Goal: Transaction & Acquisition: Subscribe to service/newsletter

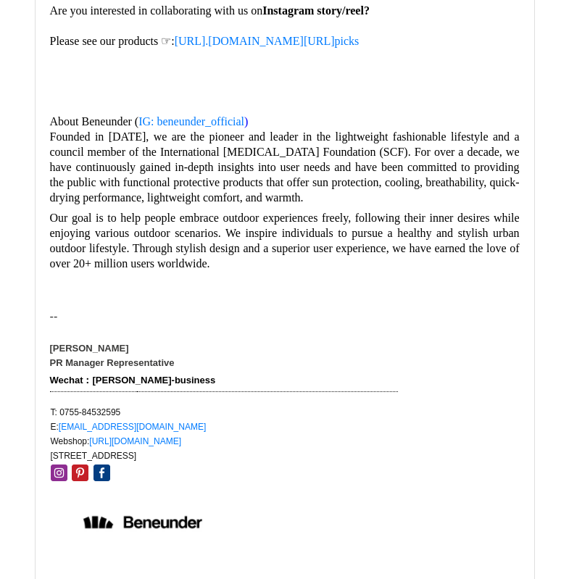
scroll to position [435, 0]
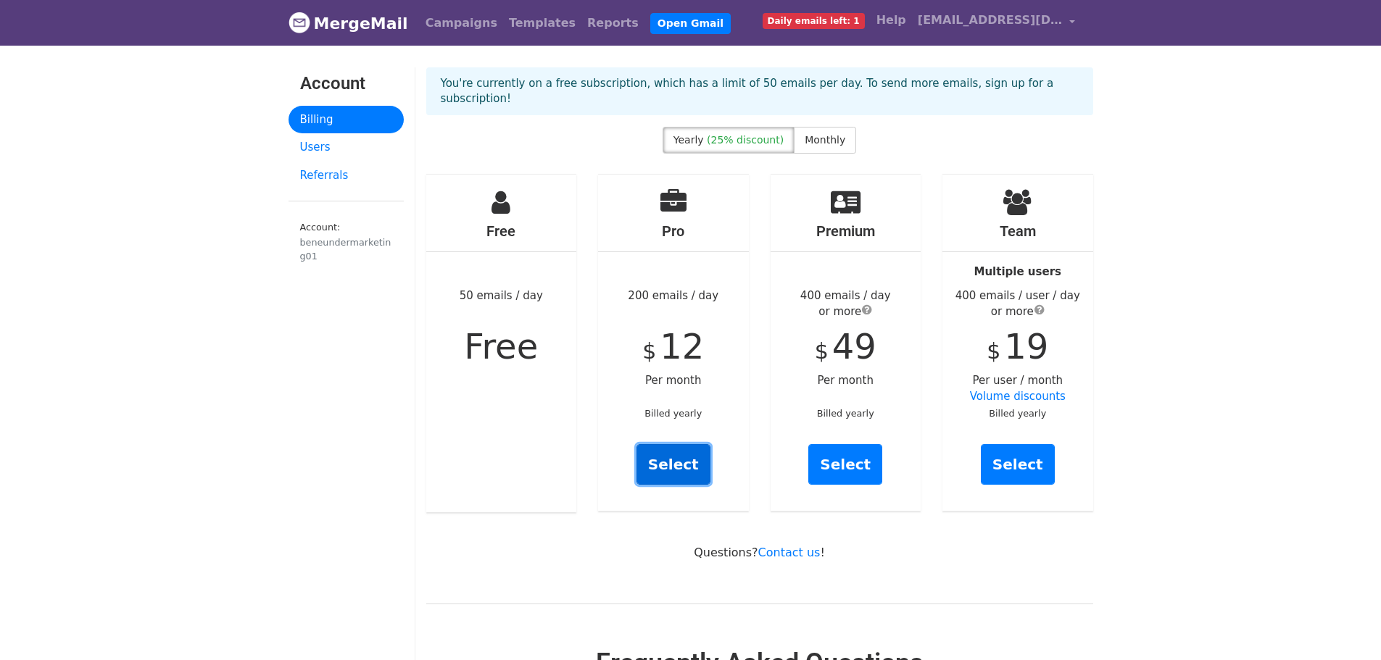
click at [699, 467] on link "Select" at bounding box center [673, 464] width 74 height 41
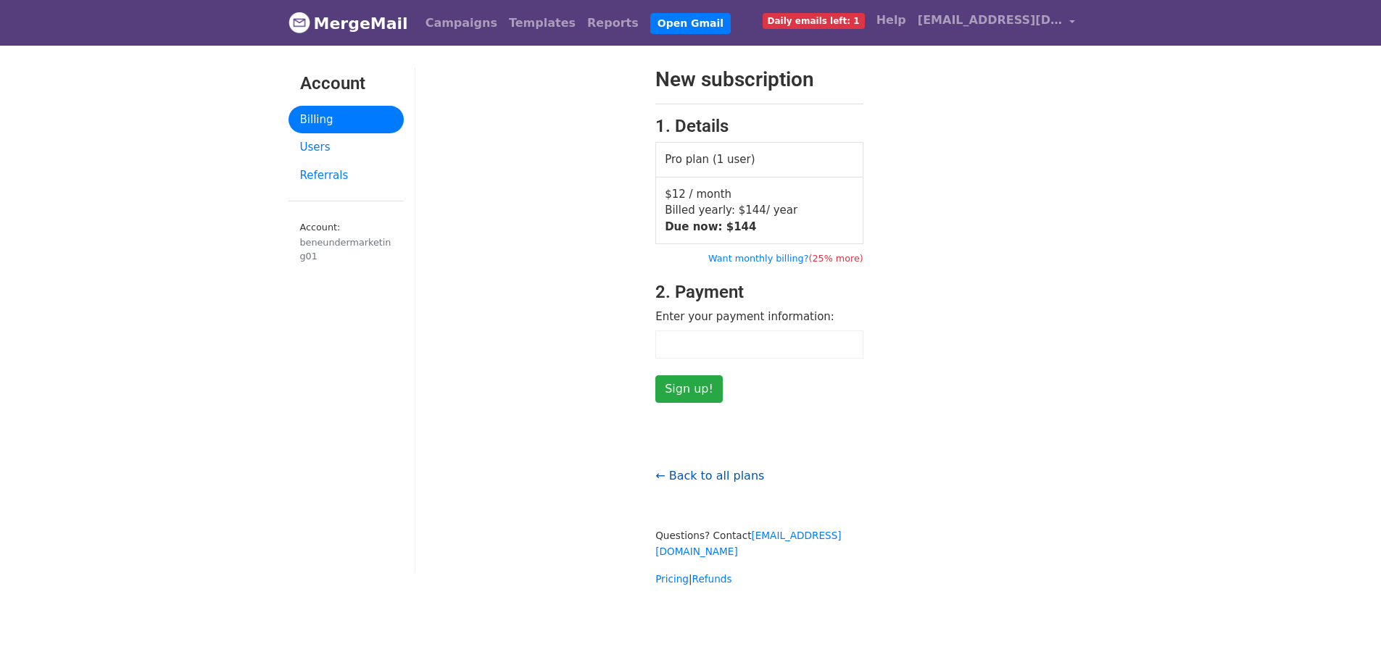
click at [723, 478] on link "← Back to all plans" at bounding box center [709, 476] width 109 height 14
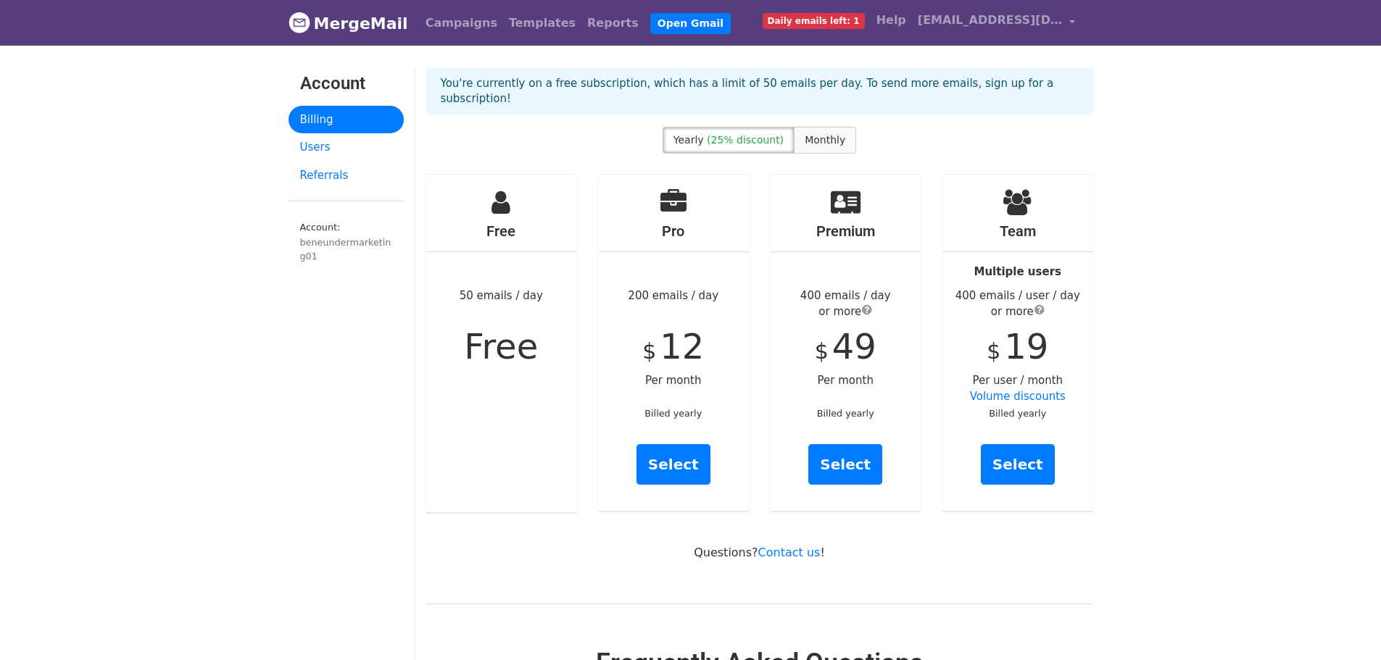
click at [827, 134] on span "Monthly" at bounding box center [824, 140] width 41 height 12
click at [676, 454] on link "Select" at bounding box center [673, 464] width 74 height 41
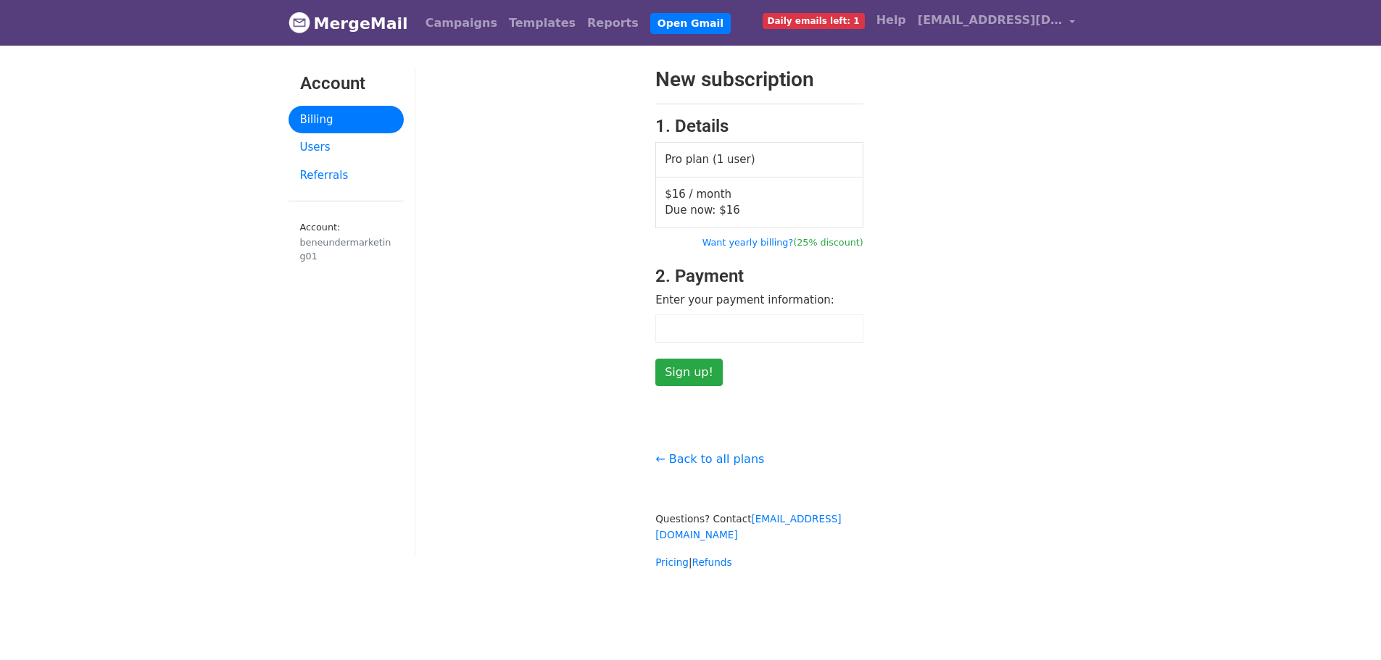
click at [1061, 307] on div "New subscription 1. Details Pro plan (1 user) $16 / month Due now: $ 16 Want ye…" at bounding box center [759, 226] width 688 height 319
click at [973, 263] on div "New subscription 1. Details Pro plan (1 user) $16 / month Due now: $ 16 Want ye…" at bounding box center [759, 226] width 688 height 319
drag, startPoint x: 986, startPoint y: 438, endPoint x: 968, endPoint y: 428, distance: 20.8
click at [982, 436] on div "← Back to all plans Questions? Contact support@mergemail.co Pricing | Refunds" at bounding box center [759, 504] width 688 height 136
click at [841, 307] on form "New subscription 1. Details Pro plan (1 user) $16 / month Due now: $ 16 Want ye…" at bounding box center [759, 226] width 208 height 319
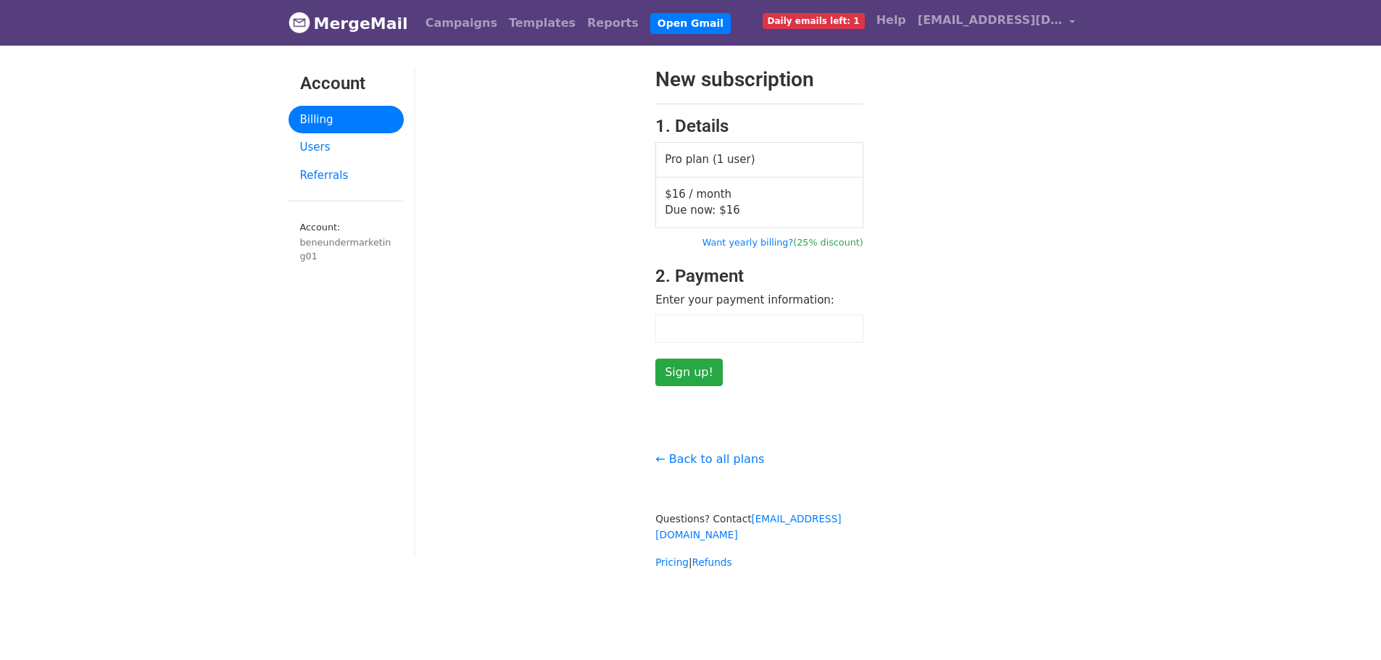
click at [933, 358] on div "New subscription 1. Details Pro plan (1 user) $16 / month Due now: $ 16 Want ye…" at bounding box center [759, 226] width 688 height 319
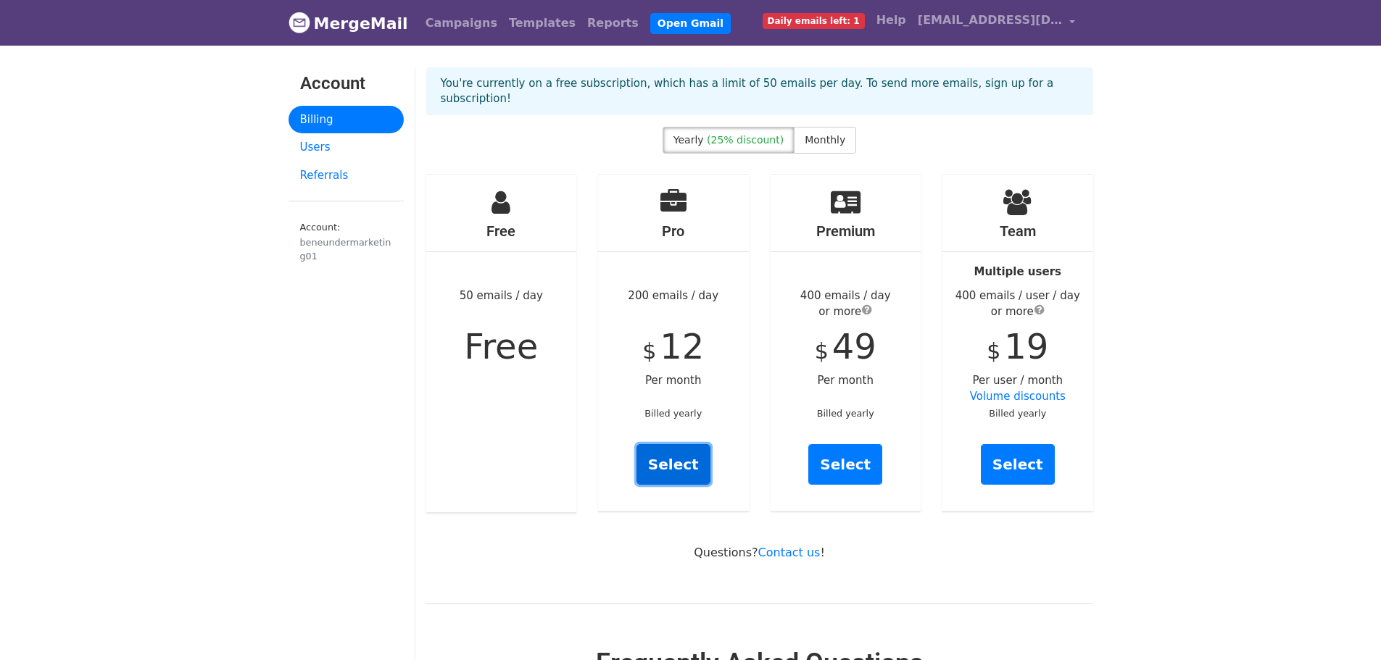
click at [693, 472] on link "Select" at bounding box center [673, 464] width 74 height 41
click at [812, 138] on span "Monthly" at bounding box center [824, 140] width 41 height 12
click at [688, 457] on link "Select" at bounding box center [673, 464] width 74 height 41
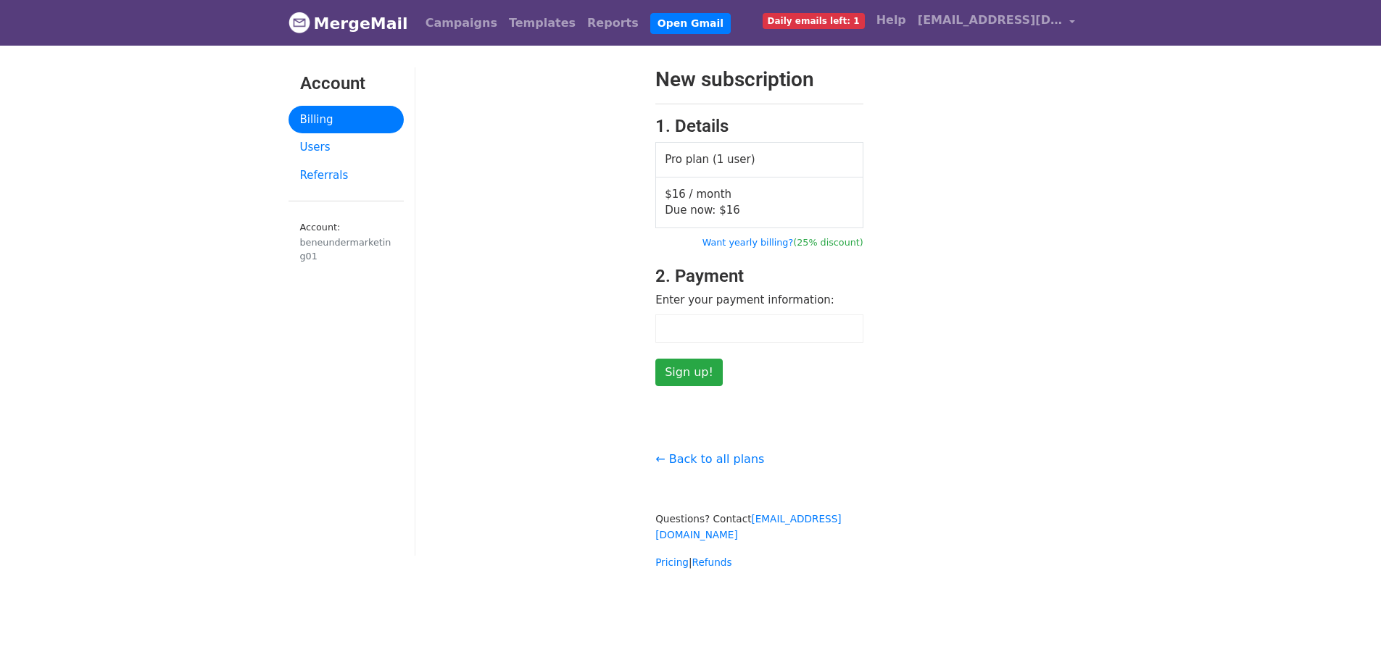
click at [1077, 161] on div "New subscription 1. Details Pro plan (1 user) $16 / month Due now: $ 16 Want ye…" at bounding box center [759, 226] width 688 height 319
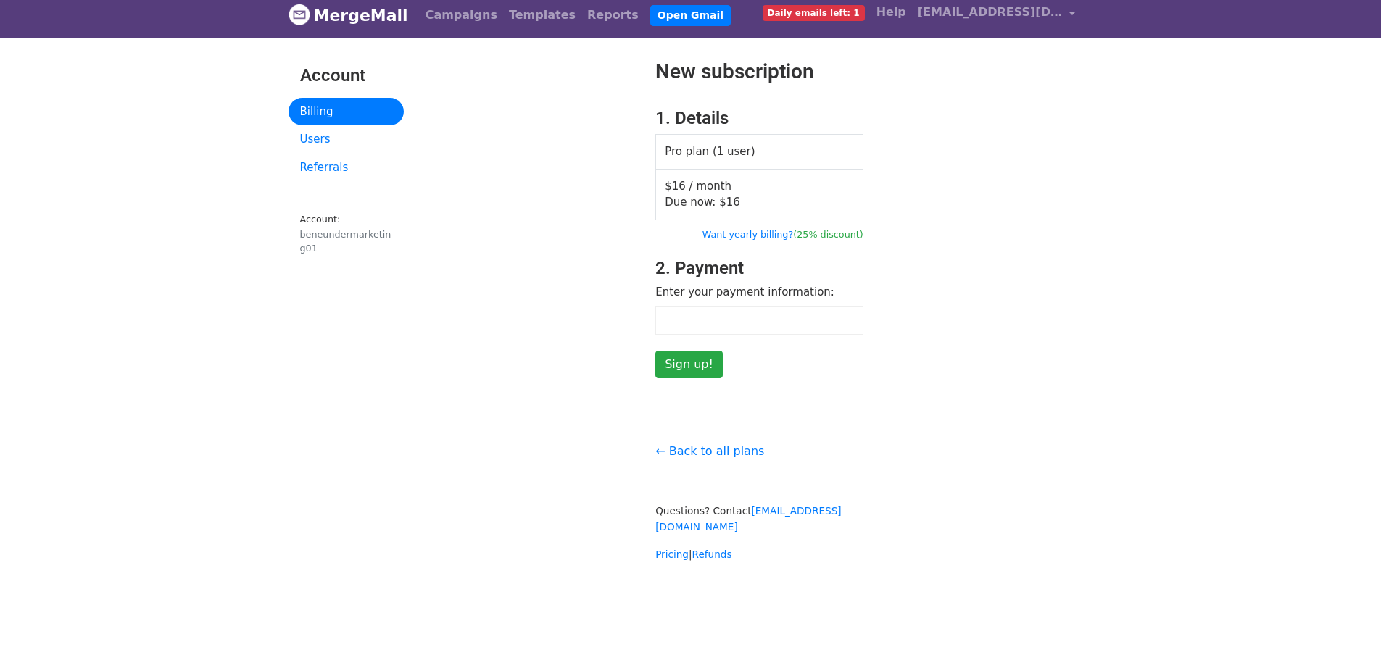
scroll to position [10, 0]
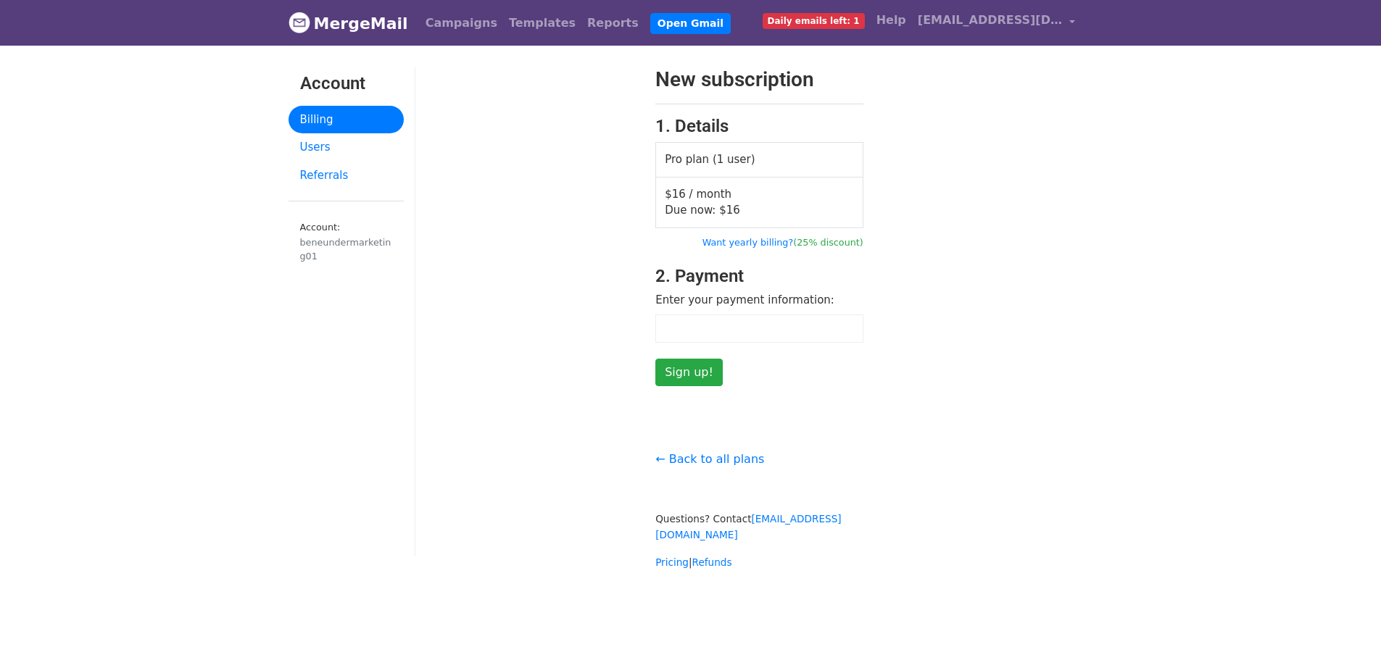
drag, startPoint x: 1212, startPoint y: 546, endPoint x: 1217, endPoint y: 557, distance: 12.3
click at [1212, 546] on body "MergeMail Campaigns Templates Reports Open Gmail Daily emails left: 1 Help [EMA…" at bounding box center [690, 314] width 1381 height 628
click at [1183, 435] on body "MergeMail Campaigns Templates Reports Open Gmail Daily emails left: 1 Help bene…" at bounding box center [690, 314] width 1381 height 628
click at [698, 378] on input "Sign up!" at bounding box center [688, 373] width 67 height 28
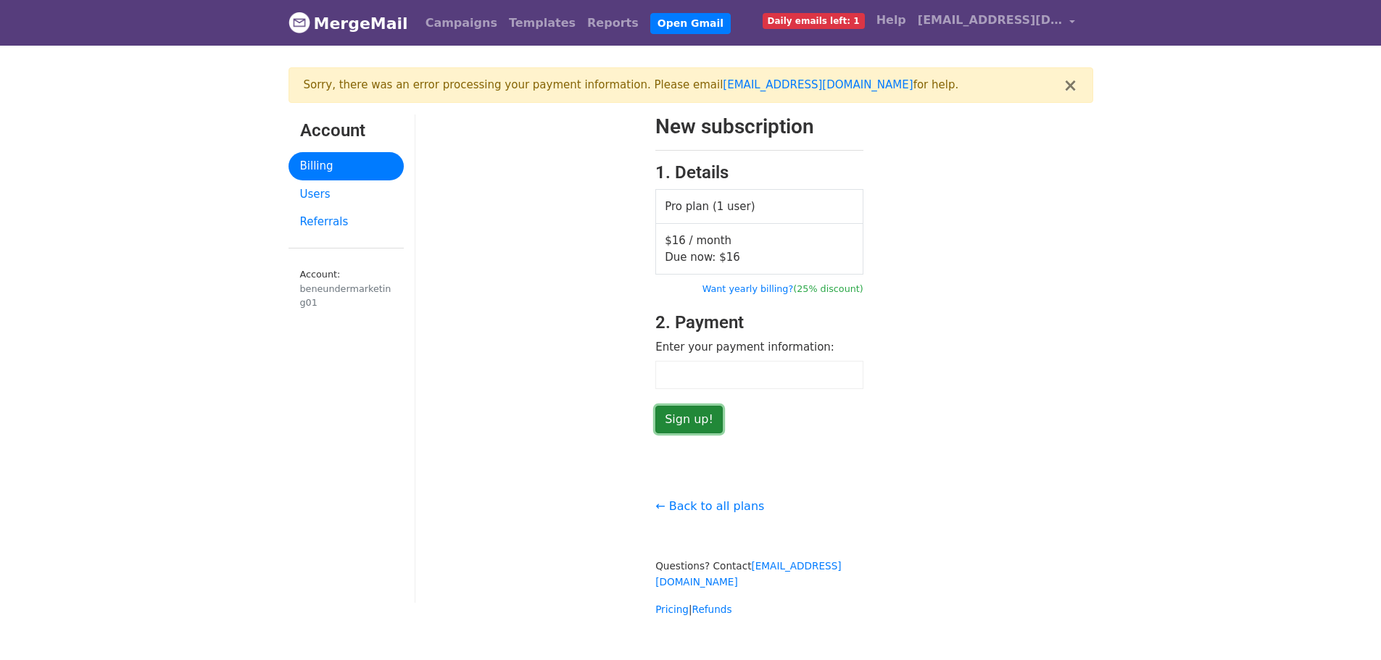
click at [696, 421] on input "Sign up!" at bounding box center [688, 420] width 67 height 28
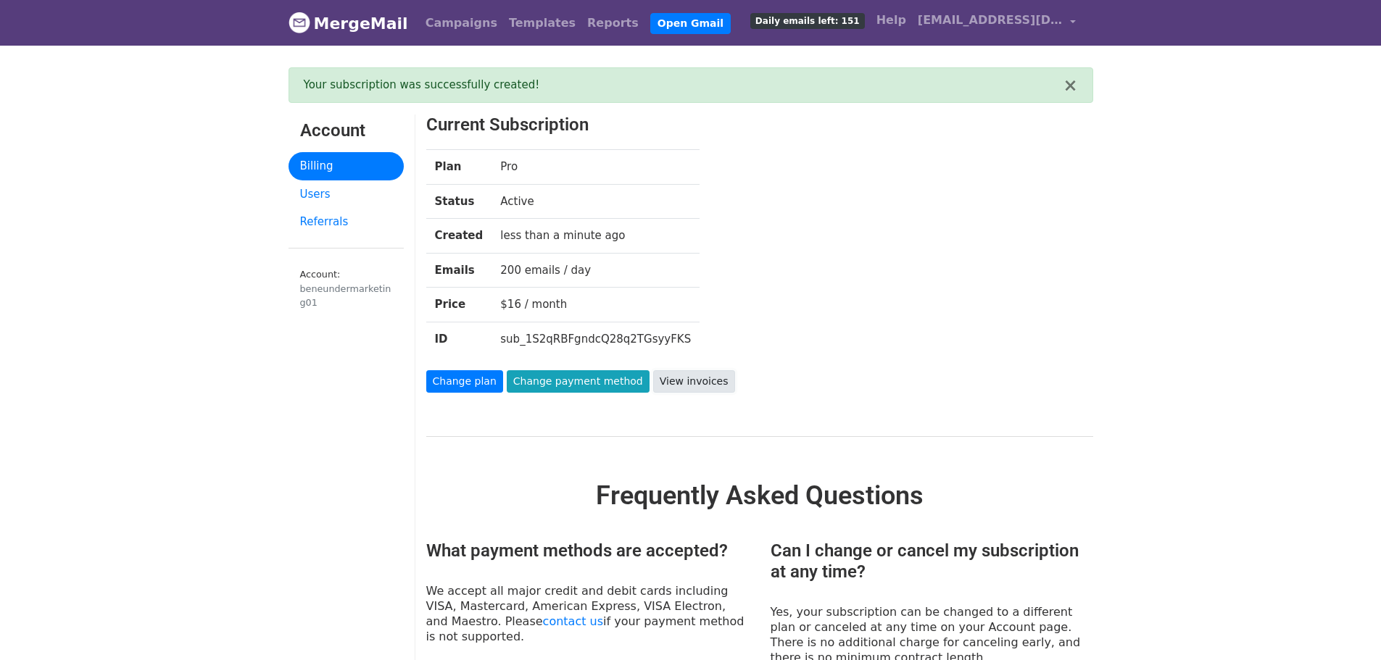
click at [674, 380] on link "View invoices" at bounding box center [694, 381] width 82 height 22
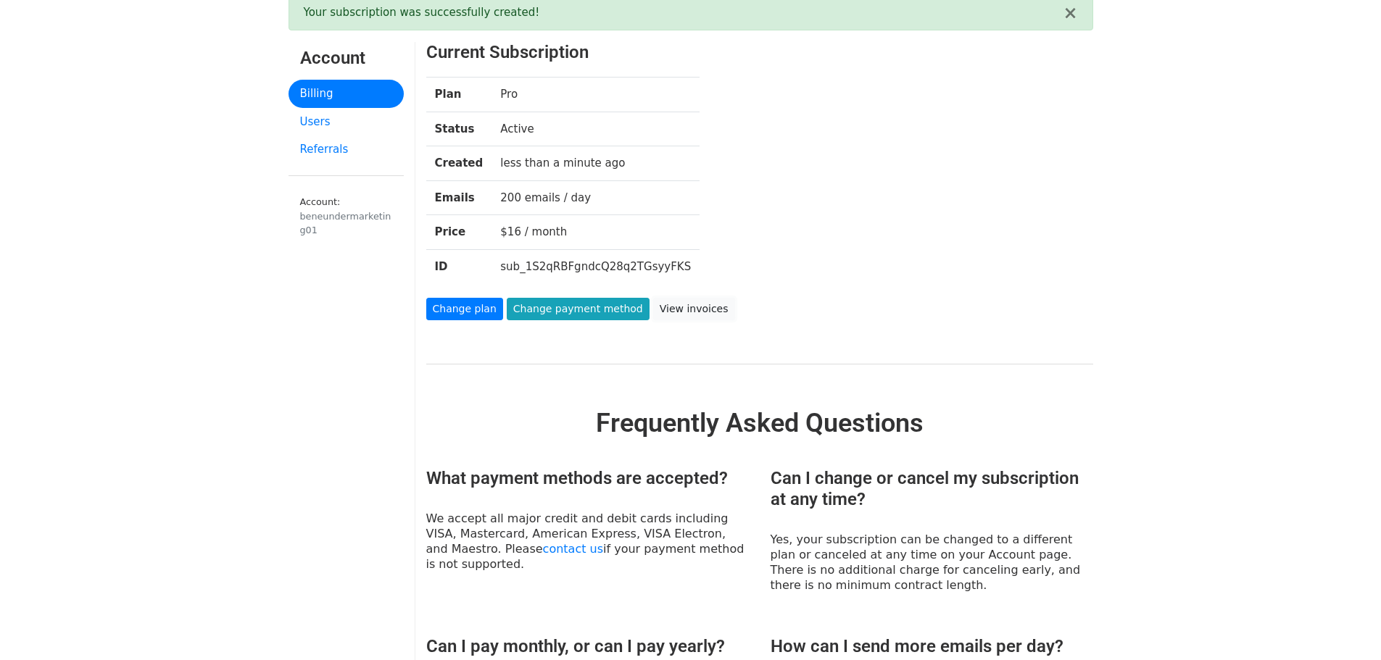
scroll to position [36, 0]
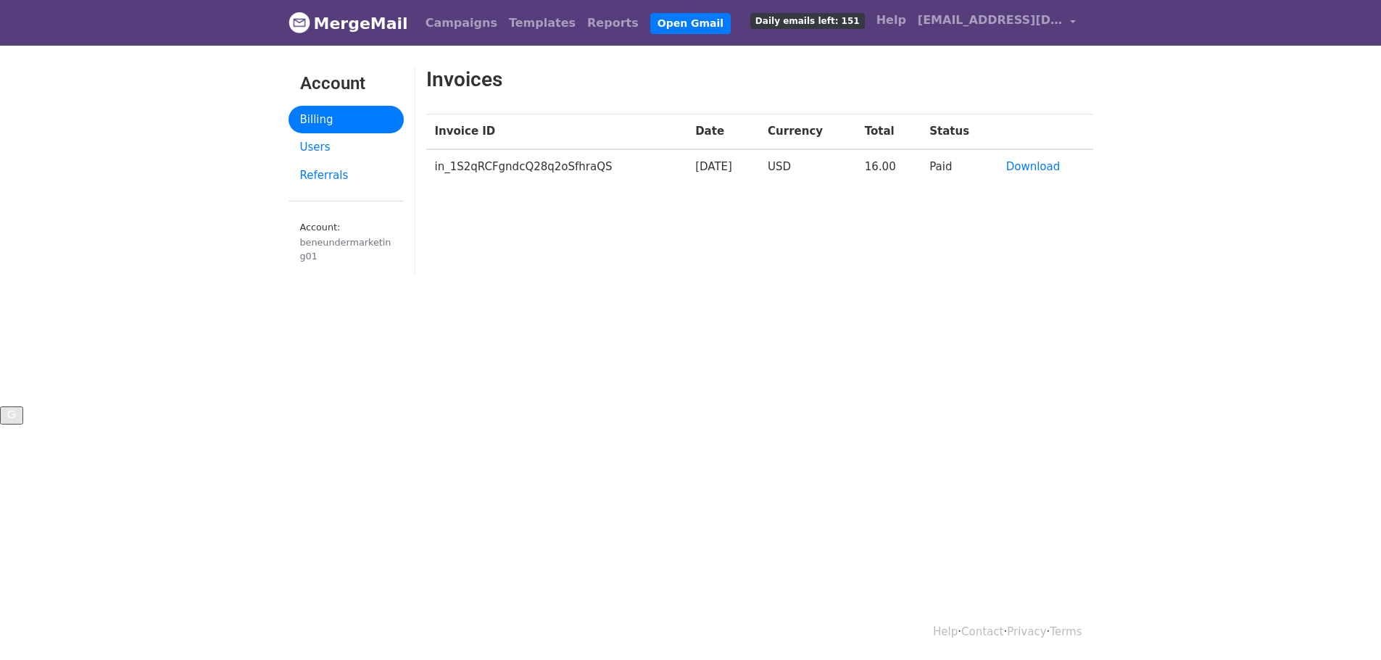
click at [372, 21] on link "MergeMail" at bounding box center [348, 23] width 120 height 30
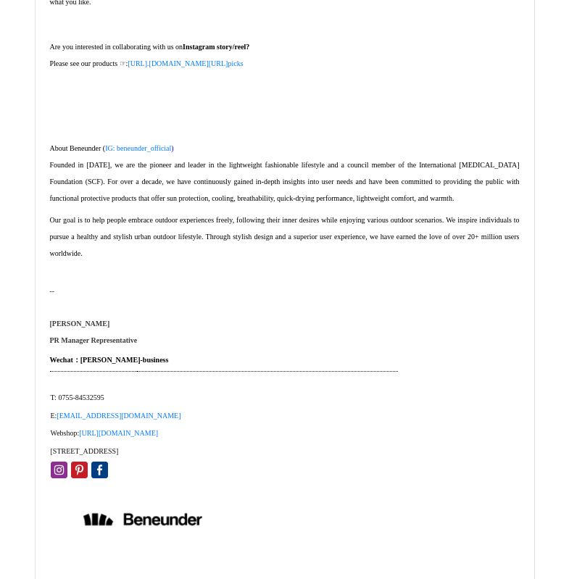
scroll to position [415, 0]
